Goal: Navigation & Orientation: Go to known website

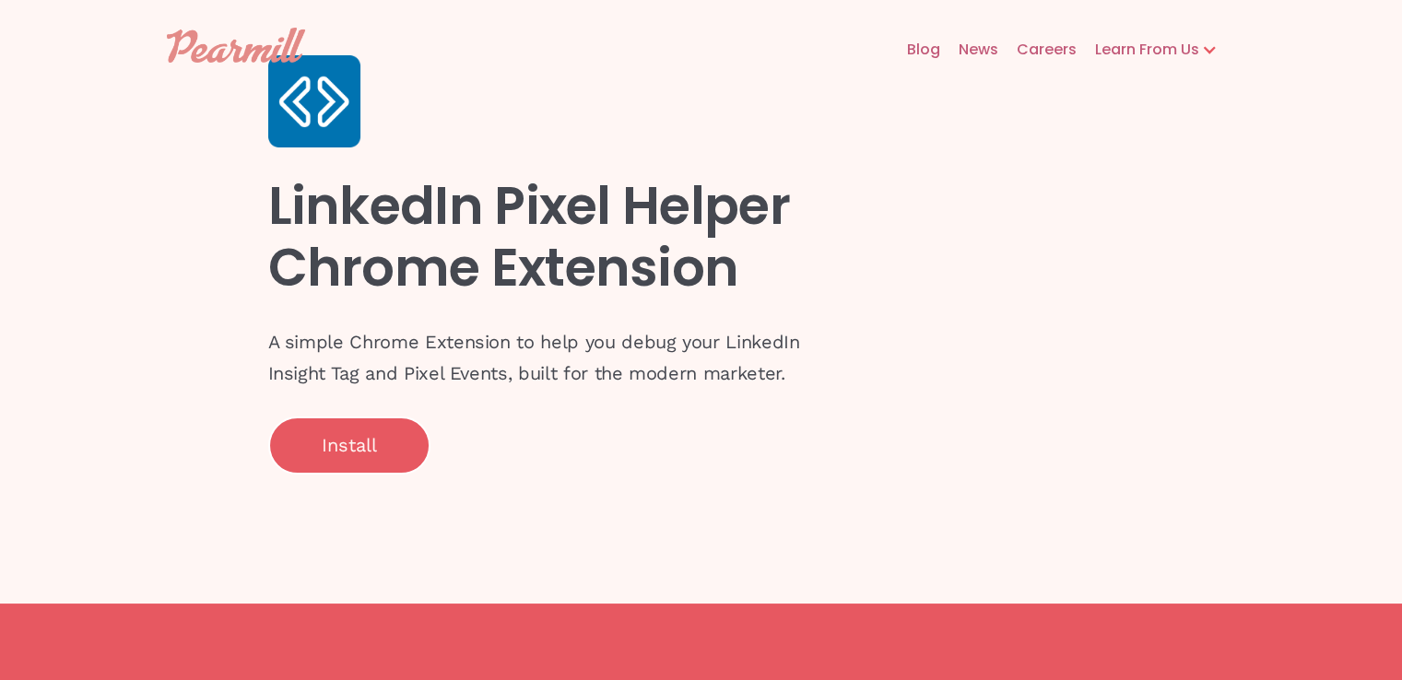
click at [221, 44] on img at bounding box center [236, 45] width 138 height 35
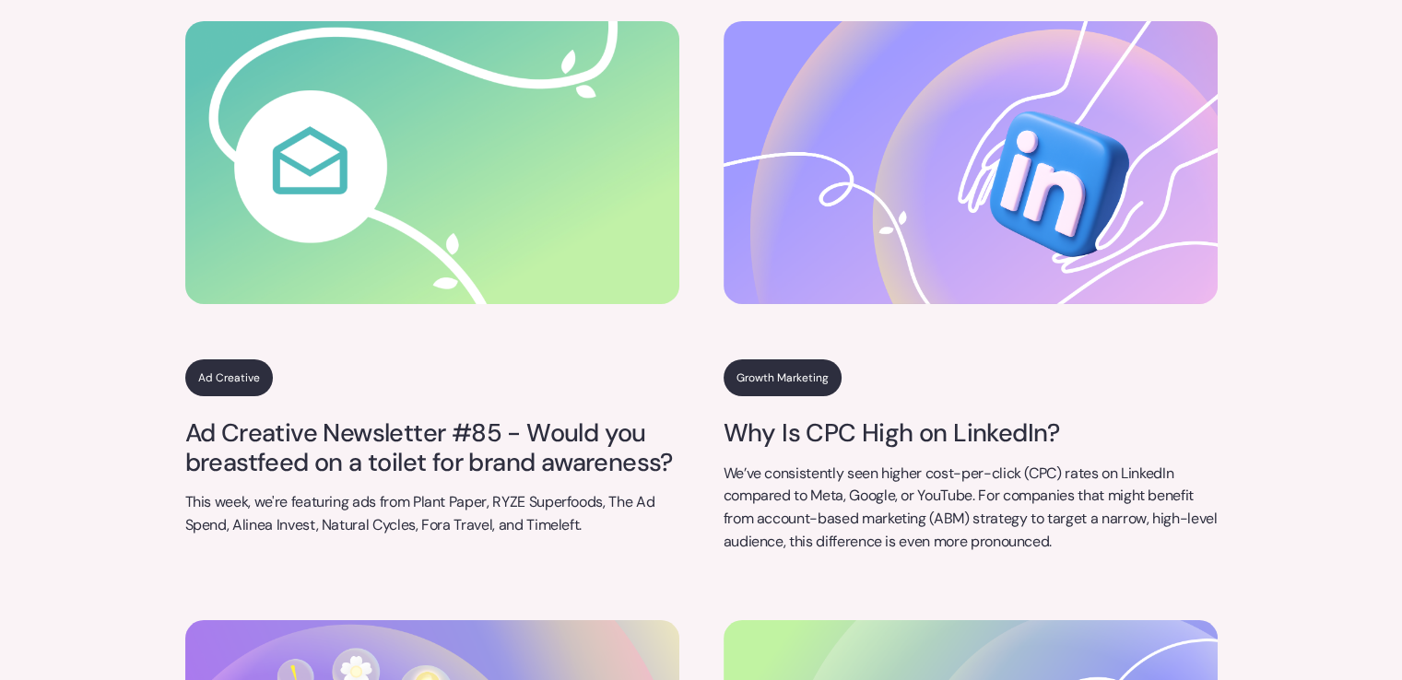
scroll to position [6638, 0]
